Goal: Transaction & Acquisition: Purchase product/service

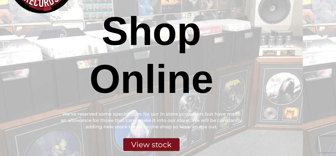
scroll to position [61, 0]
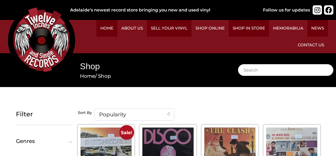
click at [238, 64] on input "Search" at bounding box center [286, 70] width 96 height 12
type input "[PERSON_NAME]"
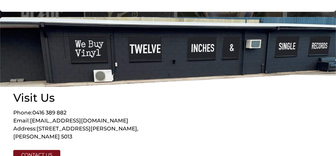
scroll to position [234, 0]
